Goal: Check status: Check status

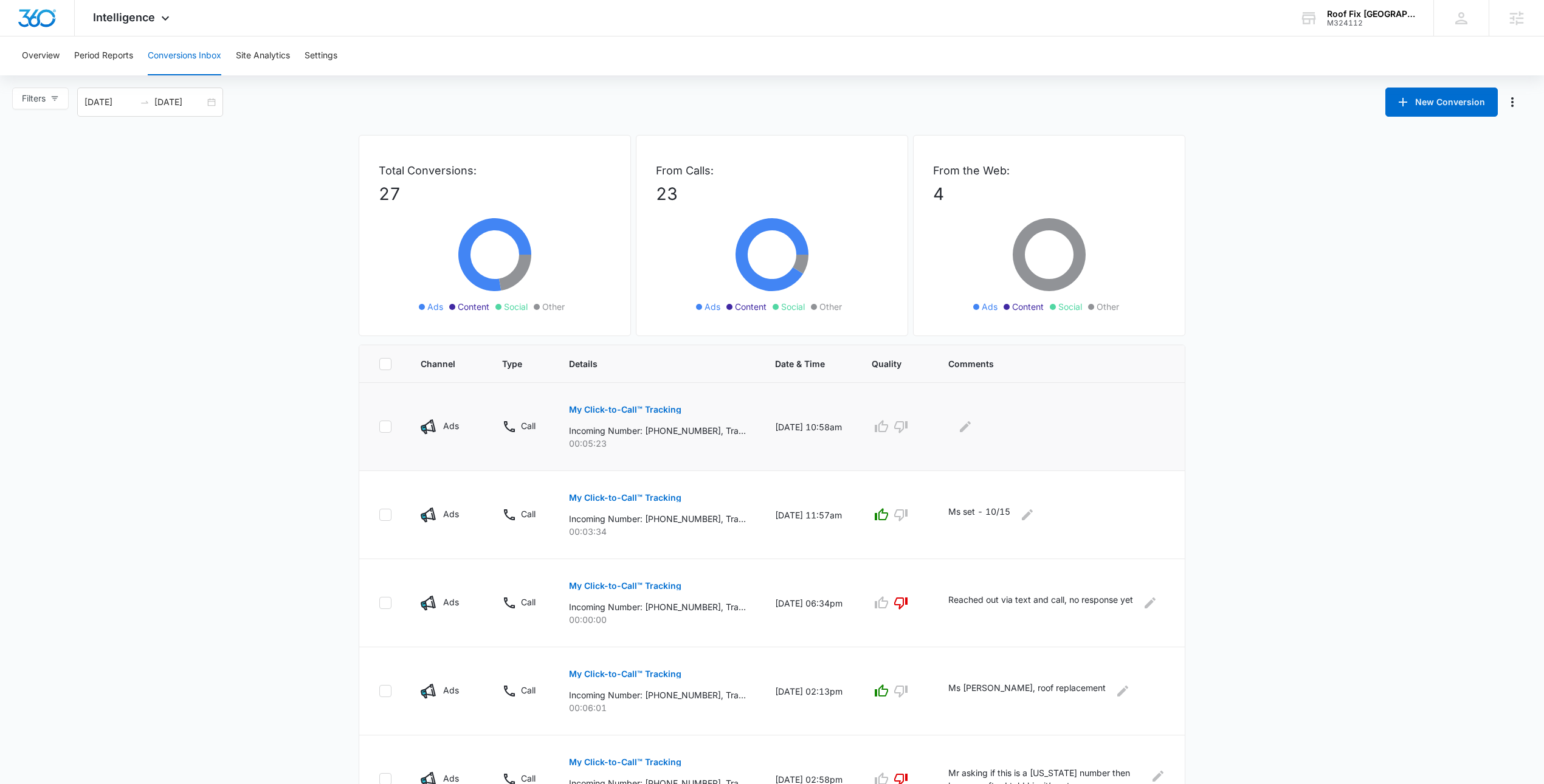
click at [603, 411] on p "My Click-to-Call™ Tracking" at bounding box center [625, 410] width 113 height 9
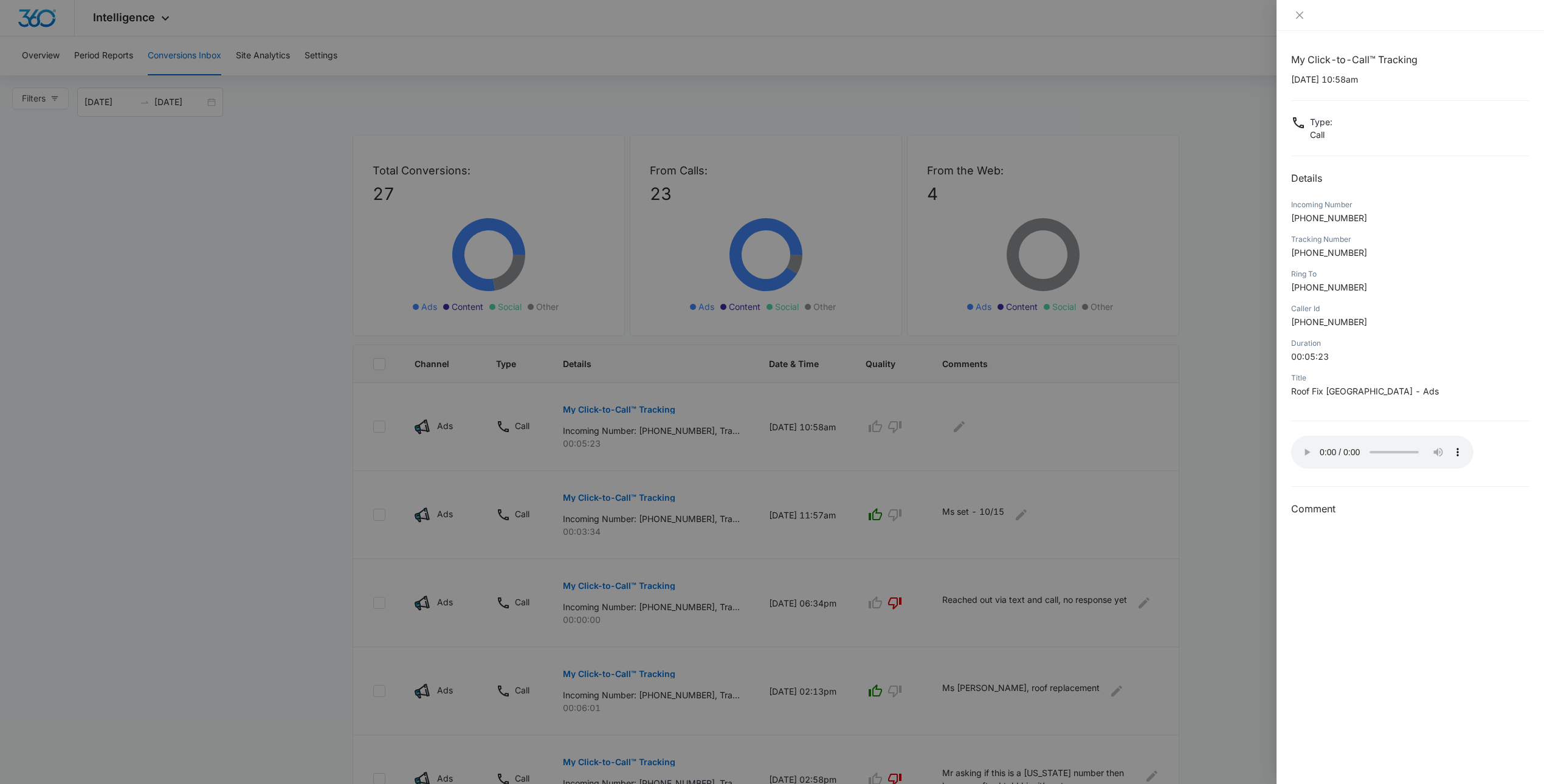
drag, startPoint x: 1279, startPoint y: 446, endPoint x: 1294, endPoint y: 453, distance: 16.6
click at [1280, 446] on div "My Click-to-Call™ Tracking [DATE] 10:58am Type : Call Details Incoming Number […" at bounding box center [1410, 407] width 268 height 753
click at [1309, 11] on div at bounding box center [1410, 15] width 238 height 11
click at [1302, 14] on icon "close" at bounding box center [1300, 15] width 10 height 10
